Goal: Information Seeking & Learning: Learn about a topic

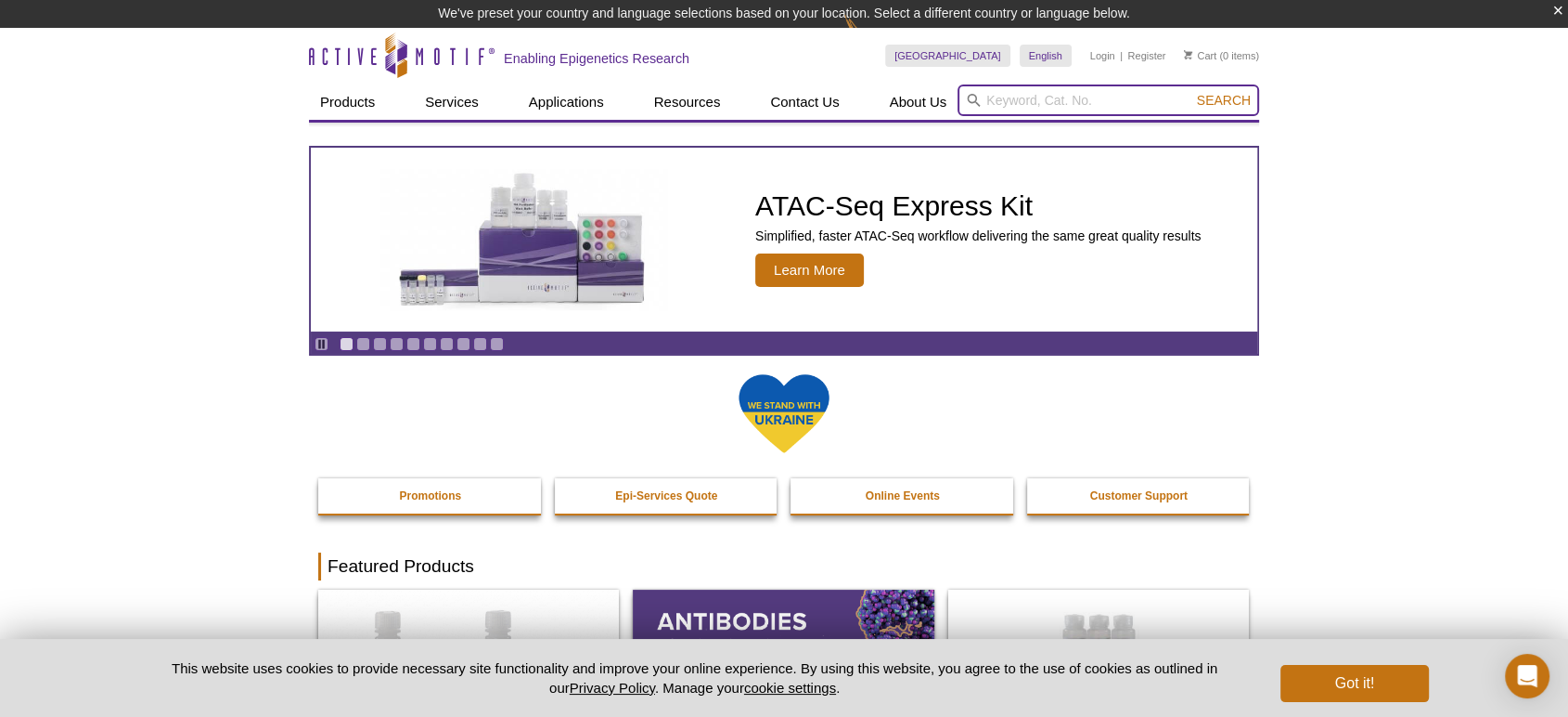
click at [1065, 97] on input "search" at bounding box center [1108, 100] width 301 height 32
type input "c"
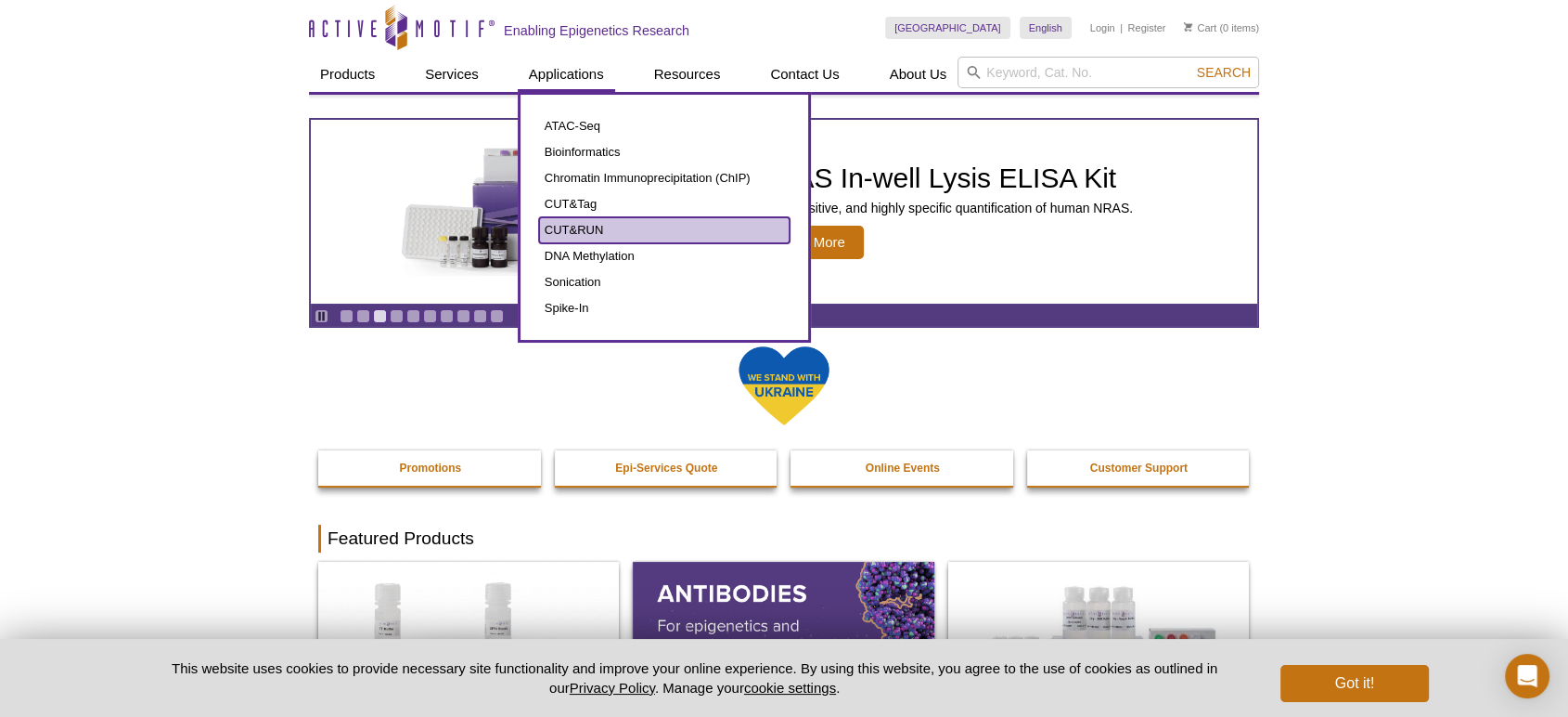
click at [588, 233] on link "CUT&RUN" at bounding box center [664, 230] width 251 height 26
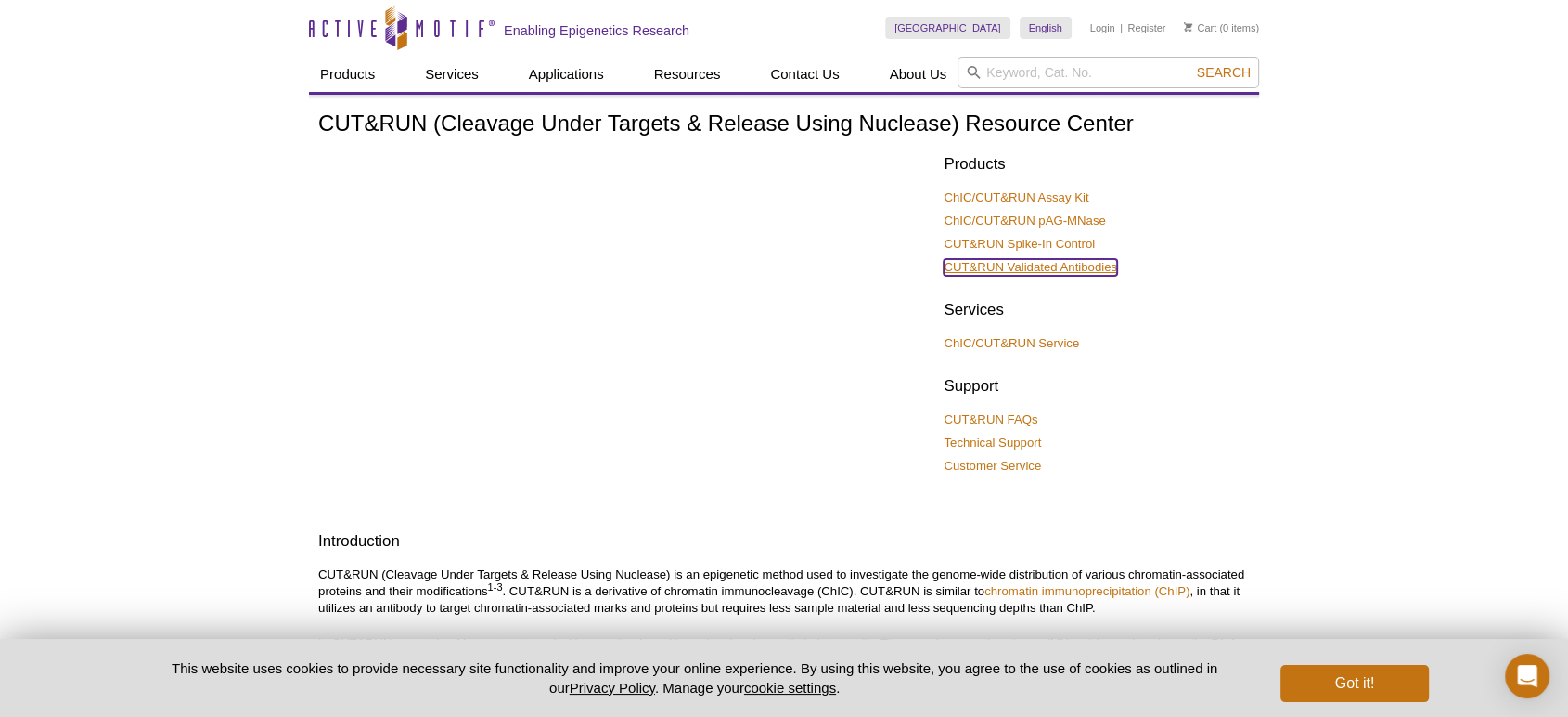
click at [1083, 267] on link "CUT&RUN Validated Antibodies" at bounding box center [1031, 267] width 173 height 17
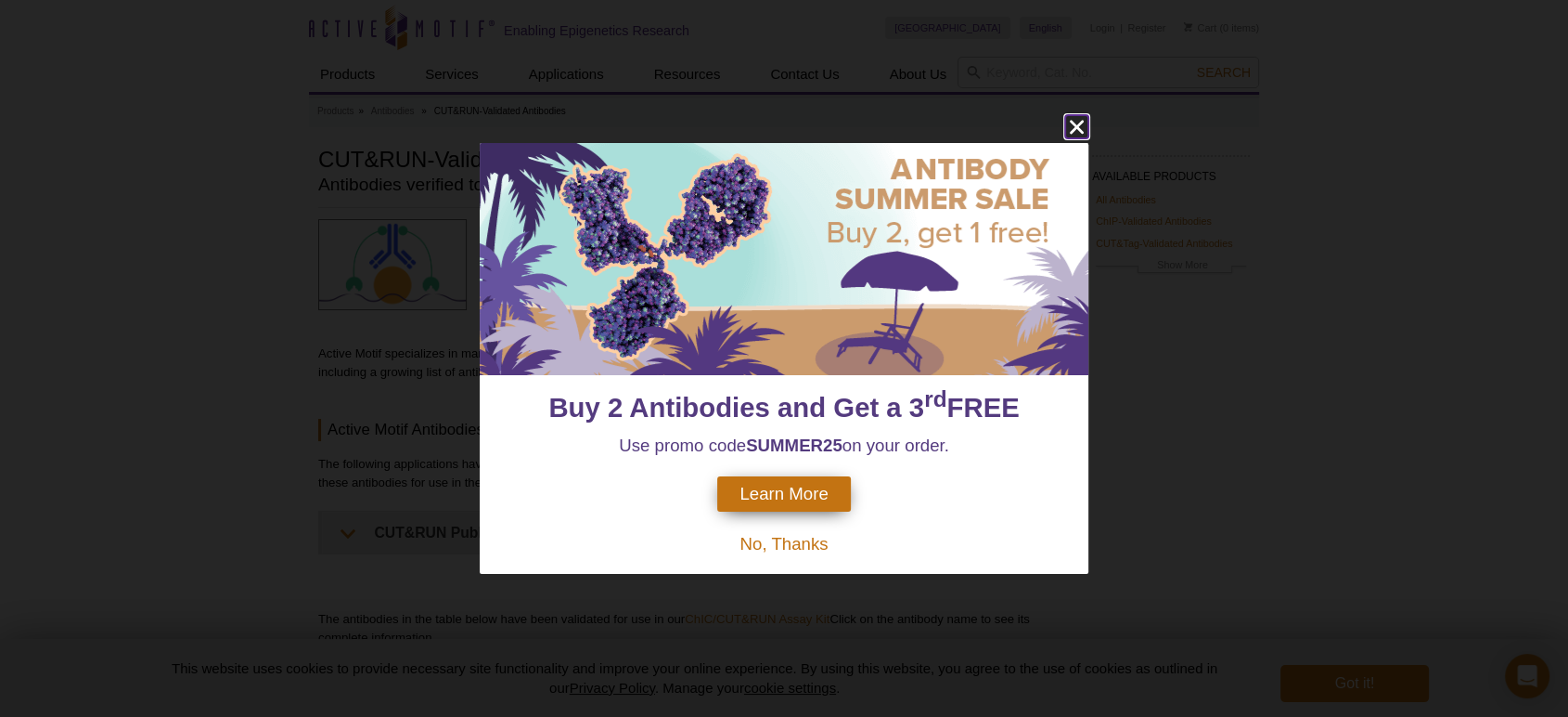
click at [1080, 124] on icon "close" at bounding box center [1077, 127] width 14 height 14
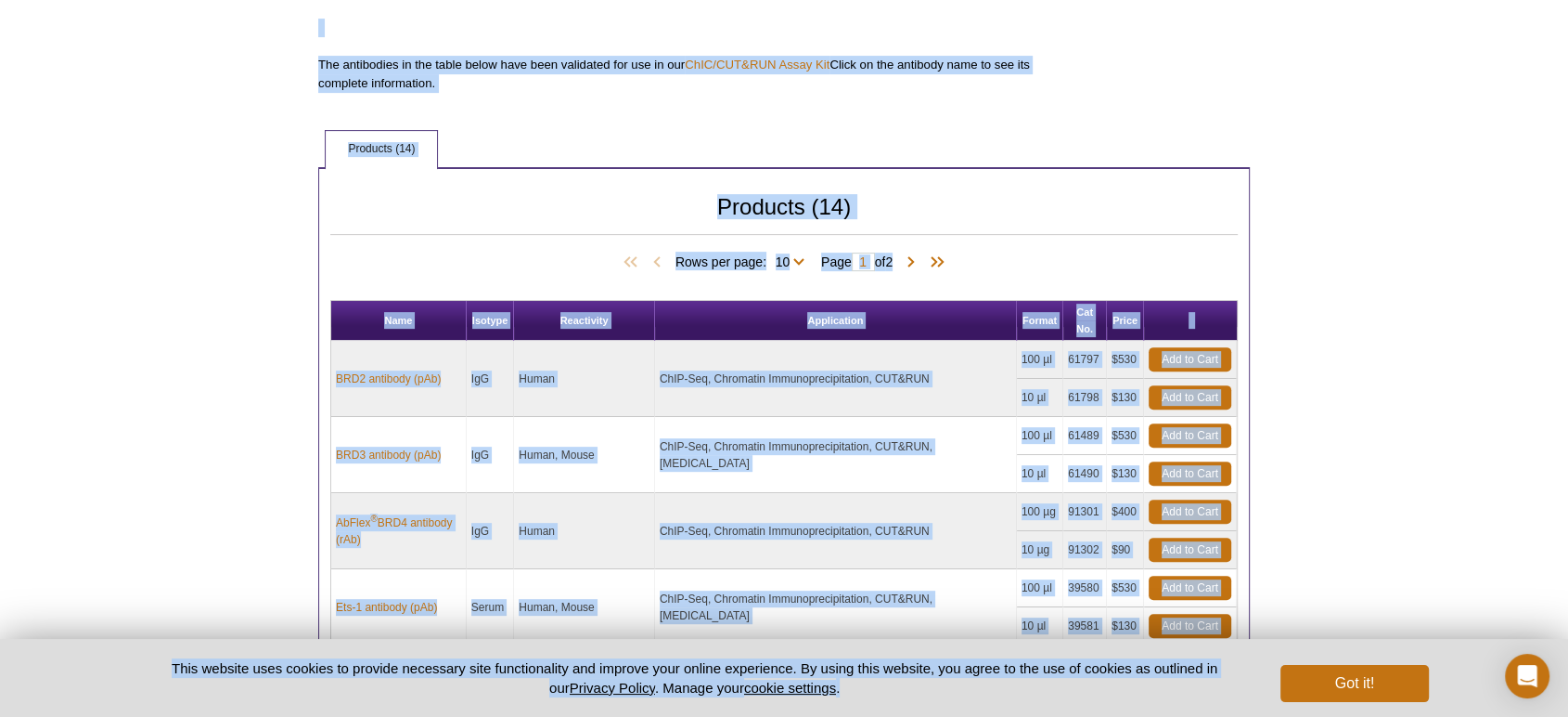
scroll to position [614, 0]
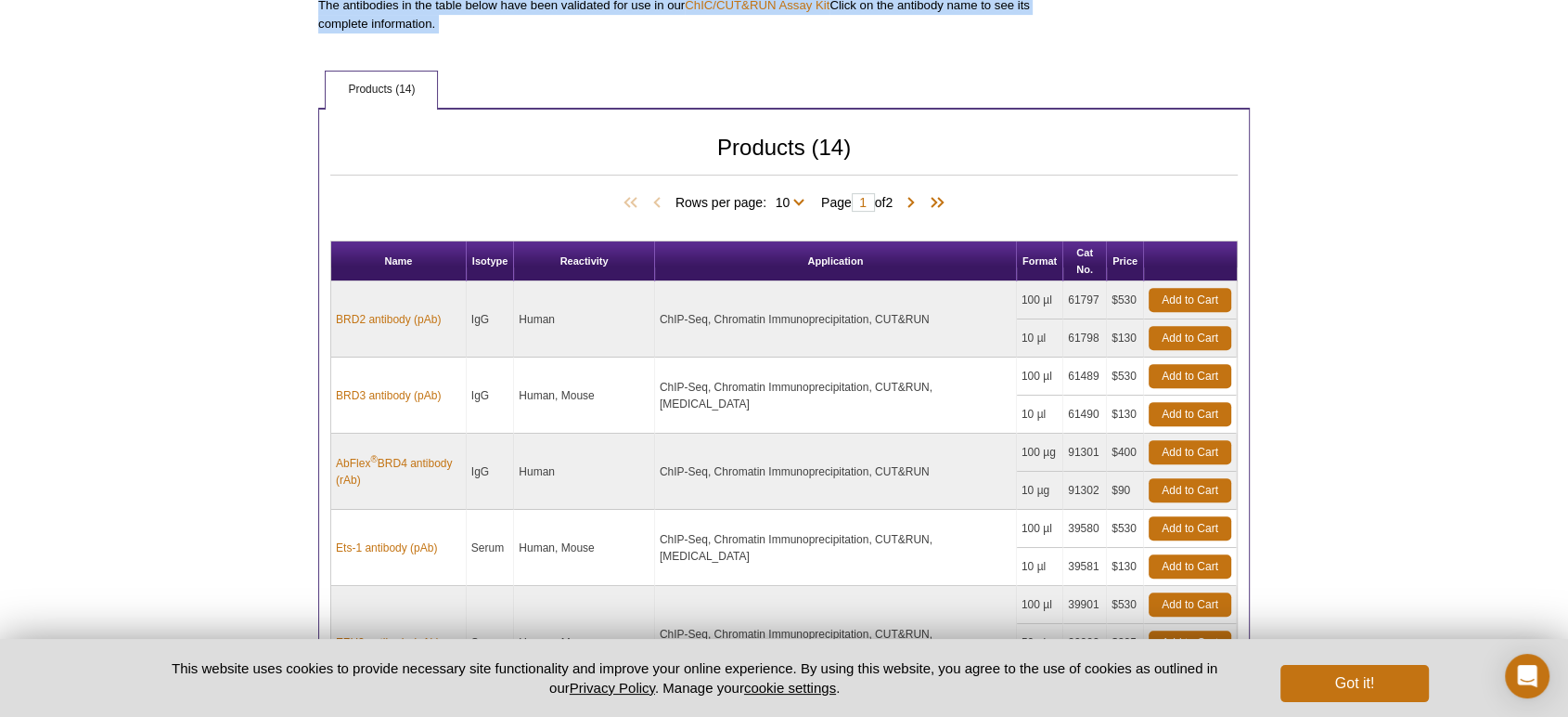
drag, startPoint x: 320, startPoint y: 160, endPoint x: 978, endPoint y: 88, distance: 661.9
click at [978, 88] on div "AVAILABLE PRODUCTS All Antibodies ChIP-Validated Antibodies CUT&Tag-Validated A…" at bounding box center [784, 419] width 950 height 1778
copy div "CUT&RUN-Validated Antibodies Antibodies verified to function in CUT&RUN CUT&RUN…"
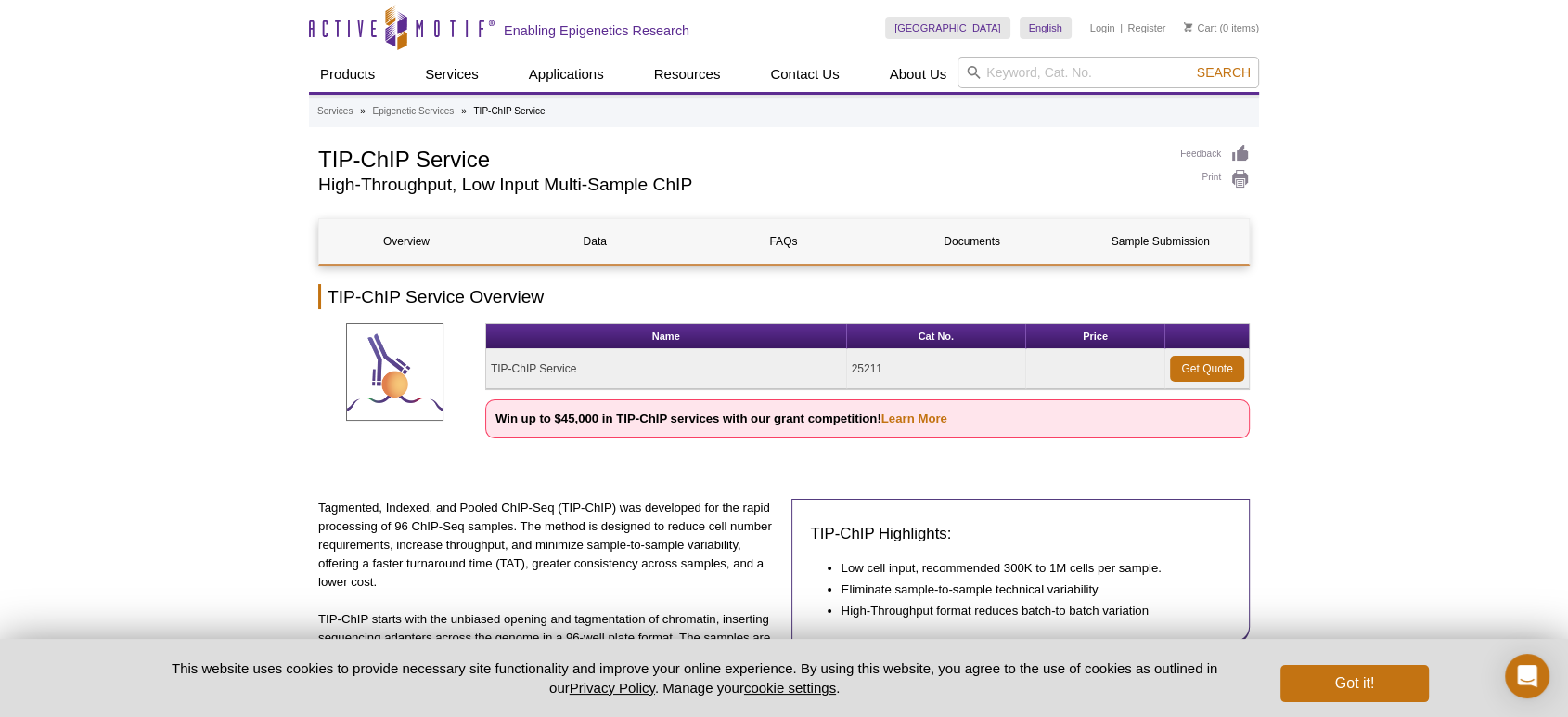
click at [377, 393] on img at bounding box center [395, 371] width 97 height 98
click at [397, 375] on img at bounding box center [395, 371] width 97 height 98
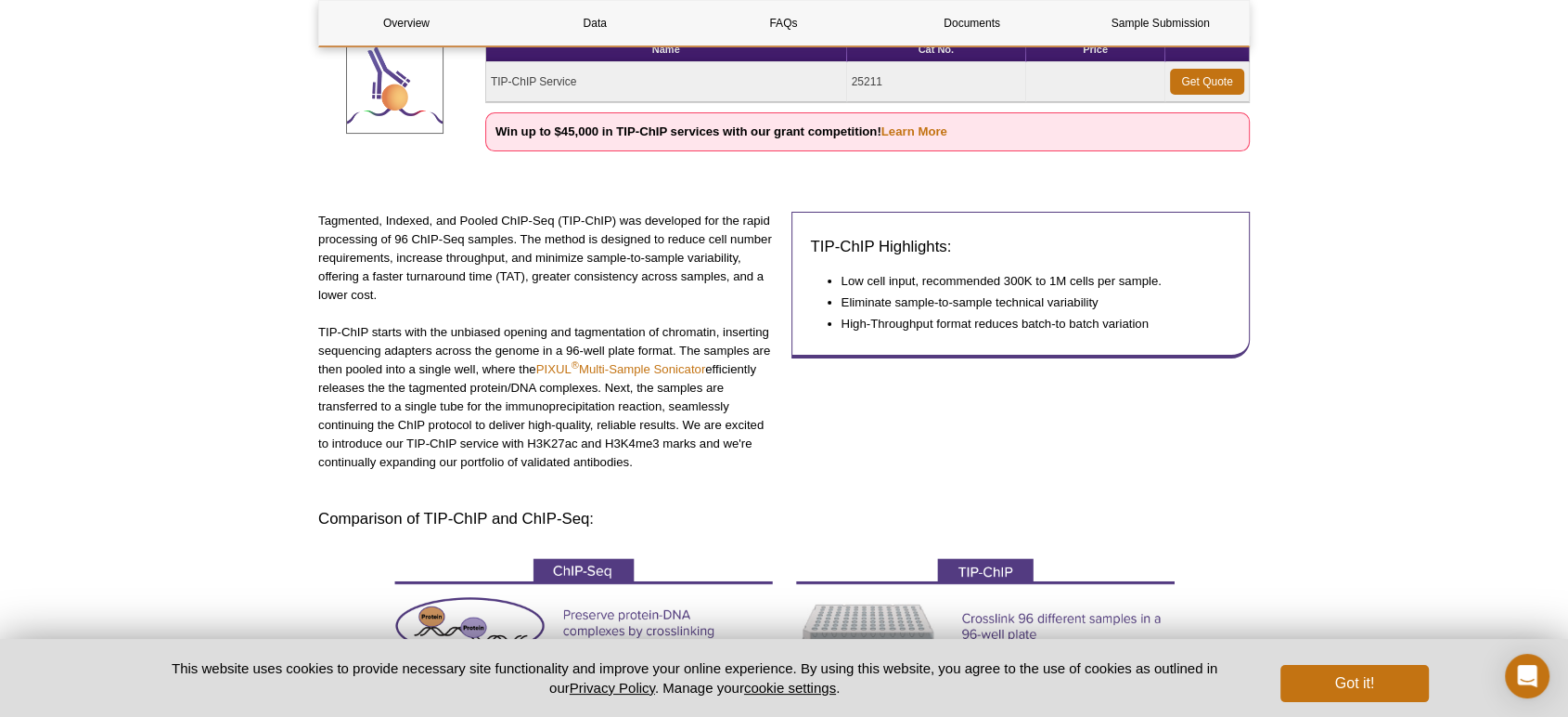
scroll to position [413, 0]
